Goal: Information Seeking & Learning: Learn about a topic

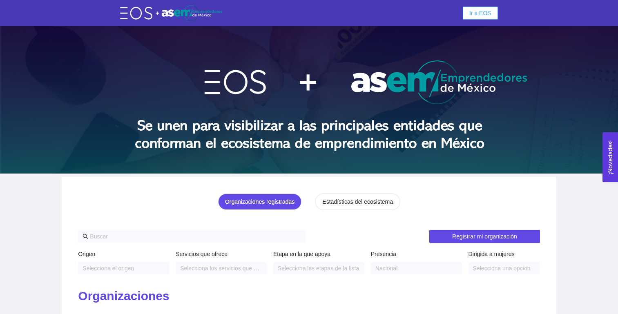
click at [476, 18] on button "Ir a EOS" at bounding box center [480, 13] width 35 height 13
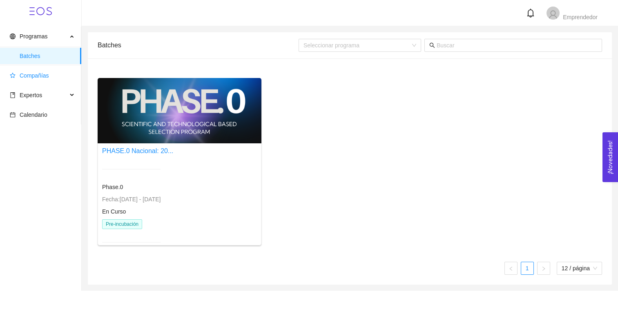
click at [47, 77] on span "Compañías" at bounding box center [34, 75] width 29 height 7
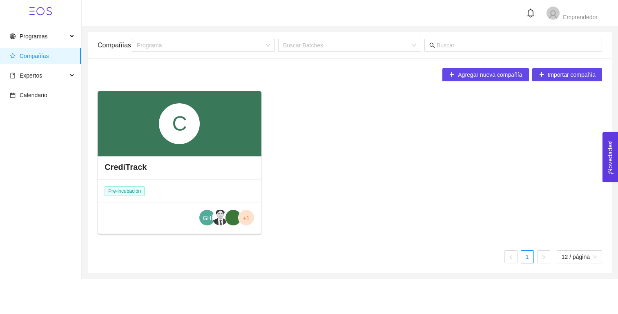
click at [157, 167] on div "CrediTrack" at bounding box center [179, 167] width 163 height 25
click at [136, 165] on h4 "CrediTrack" at bounding box center [126, 166] width 42 height 11
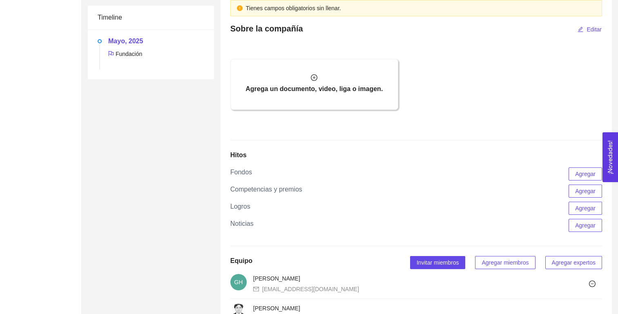
scroll to position [612, 0]
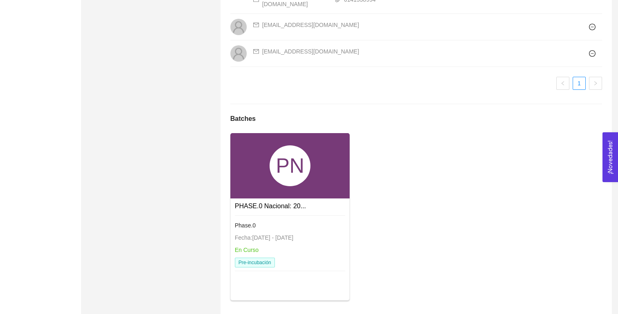
click at [282, 203] on link "PHASE.0 Nacional: 20..." at bounding box center [270, 206] width 71 height 7
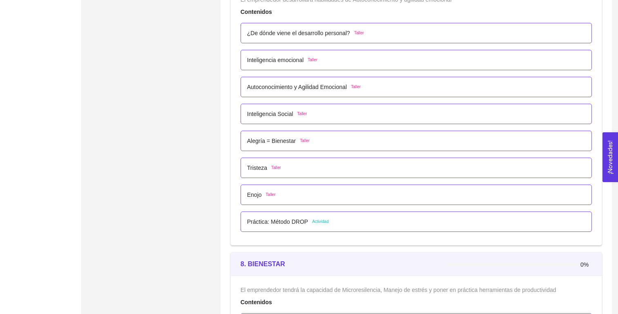
scroll to position [2257, 0]
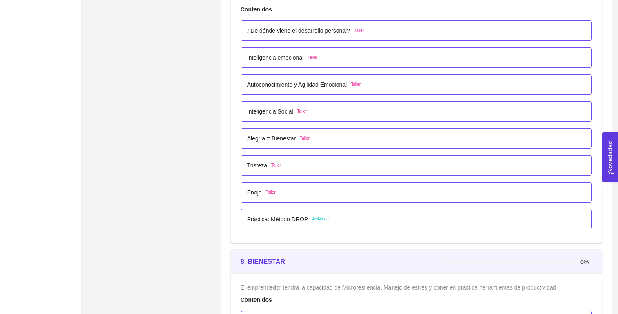
click at [292, 218] on p "Práctica: Método DROP" at bounding box center [277, 219] width 61 height 9
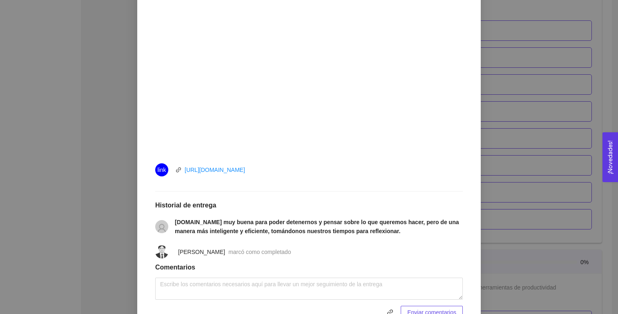
scroll to position [0, 0]
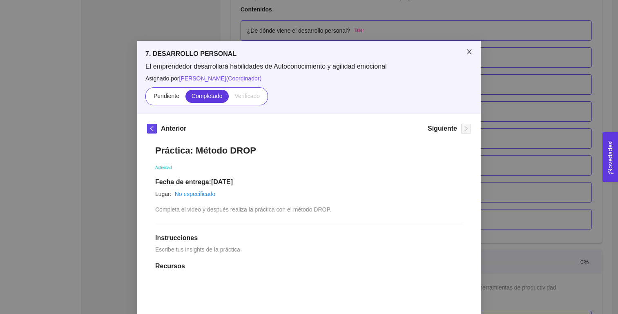
click at [466, 51] on icon "close" at bounding box center [469, 52] width 7 height 7
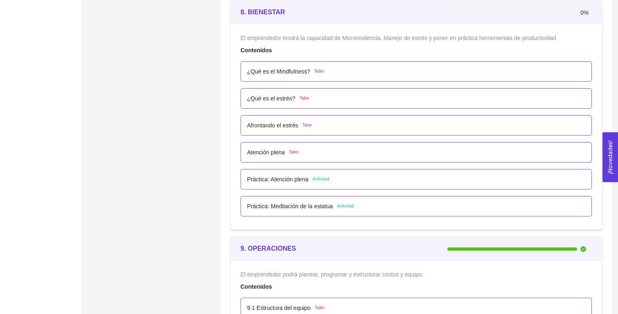
scroll to position [2509, 0]
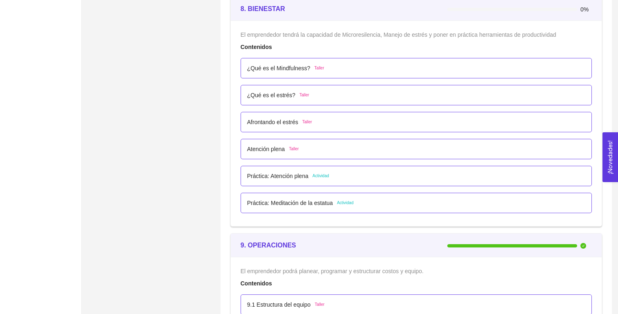
click at [299, 177] on p "Práctica: Atención plena" at bounding box center [277, 176] width 61 height 9
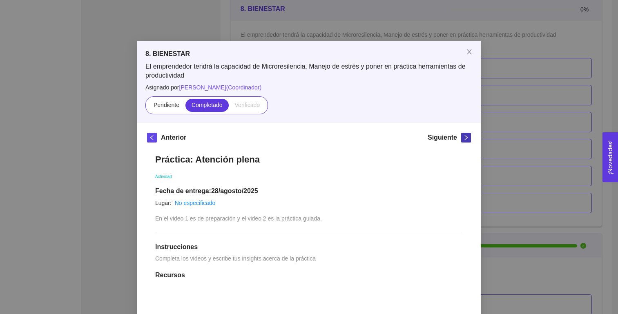
click at [463, 135] on span "right" at bounding box center [465, 138] width 9 height 6
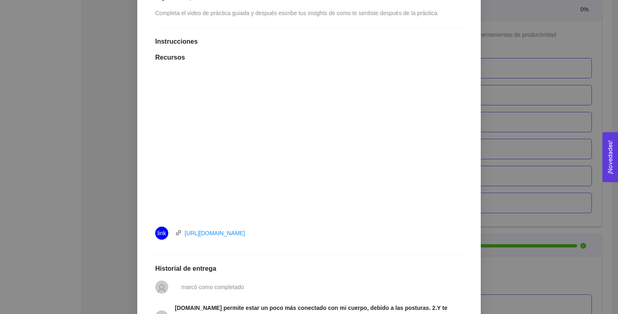
scroll to position [0, 0]
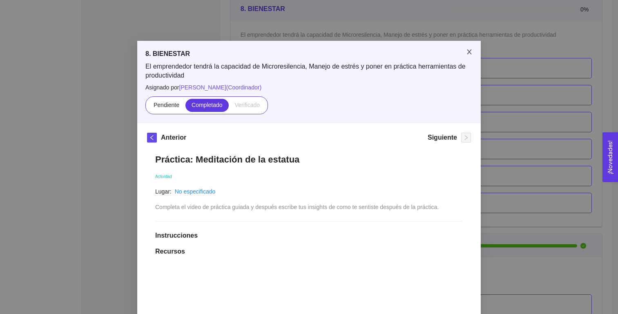
click at [470, 54] on icon "close" at bounding box center [469, 52] width 7 height 7
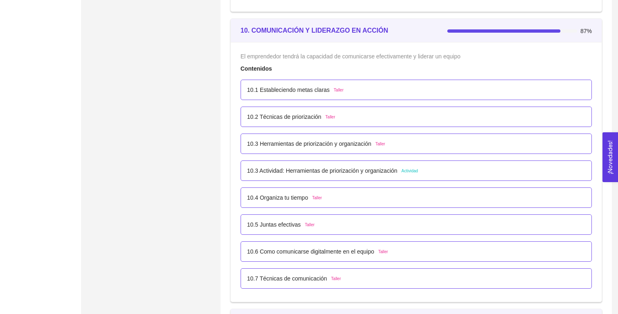
scroll to position [2999, 0]
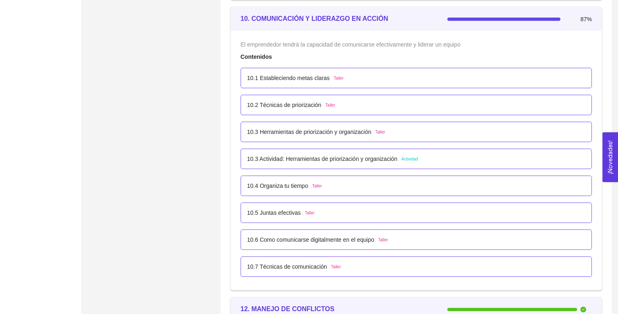
click at [363, 160] on p "10.3 Actividad: Herramientas de priorización y organización" at bounding box center [322, 158] width 150 height 9
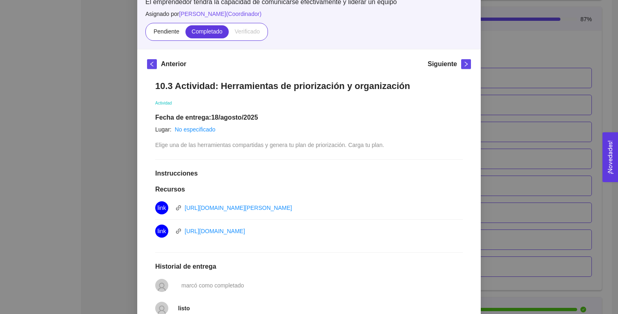
scroll to position [0, 0]
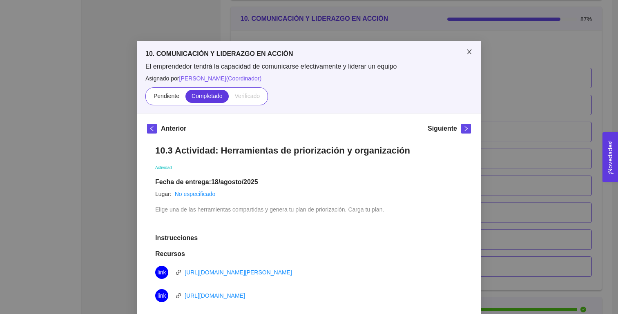
click at [470, 56] on span "Close" at bounding box center [469, 52] width 23 height 23
